Goal: Information Seeking & Learning: Understand process/instructions

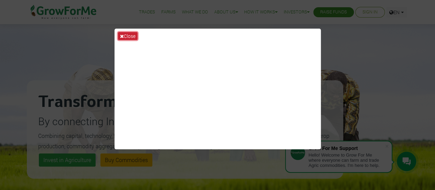
click at [132, 35] on button "Close" at bounding box center [128, 36] width 20 height 8
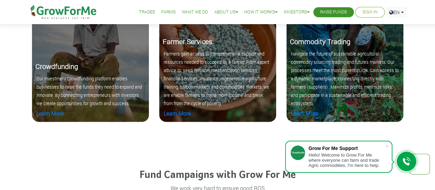
scroll to position [701, 0]
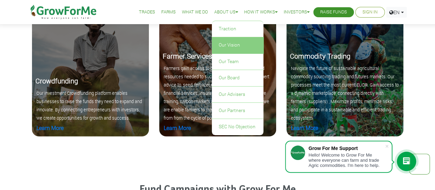
click at [233, 45] on link "Our Vision" at bounding box center [238, 45] width 52 height 16
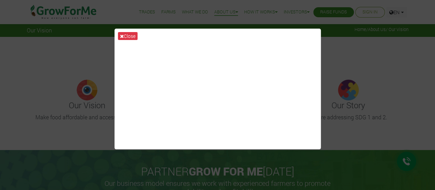
click at [83, 137] on div "Close" at bounding box center [217, 95] width 435 height 190
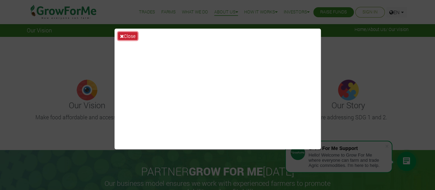
click at [125, 33] on button "Close" at bounding box center [128, 36] width 20 height 8
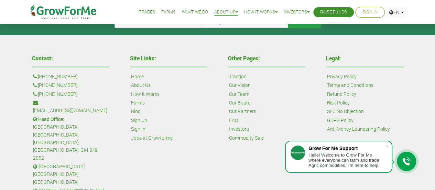
scroll to position [257, 0]
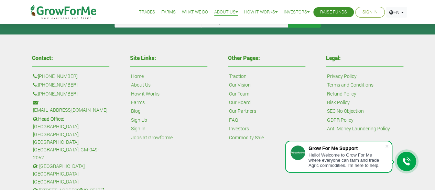
click at [149, 95] on link "How it Works" at bounding box center [145, 94] width 29 height 8
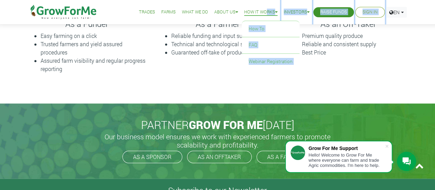
scroll to position [263, 0]
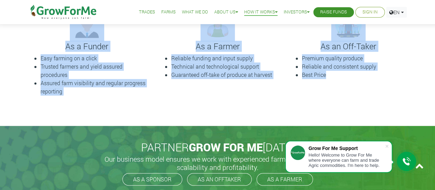
drag, startPoint x: 174, startPoint y: 48, endPoint x: 360, endPoint y: 83, distance: 189.1
copy div "This is how it Works Follow the journey on how to start your own farm 1 Pick a …"
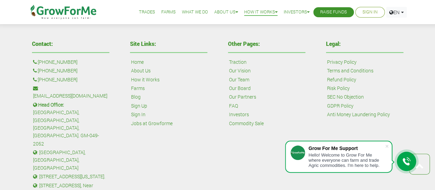
scroll to position [505, 0]
